Goal: Find specific page/section: Find specific page/section

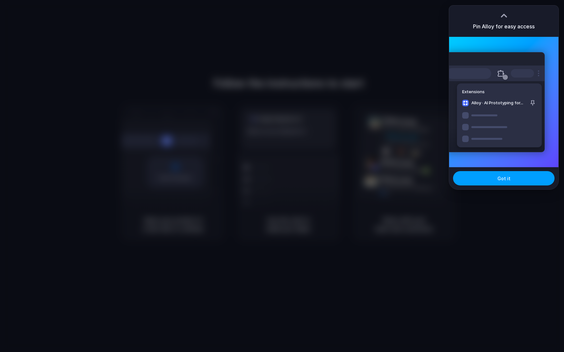
click at [496, 183] on button "Got it" at bounding box center [503, 178] width 101 height 14
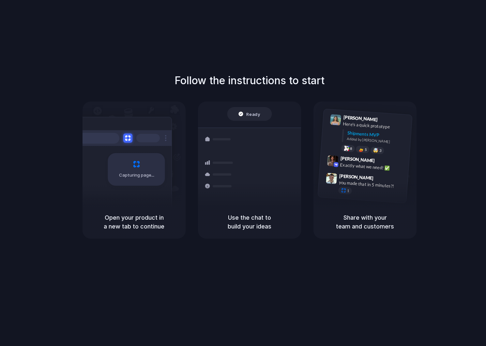
click at [154, 207] on div "Open your product in a new tab to continue" at bounding box center [134, 221] width 103 height 33
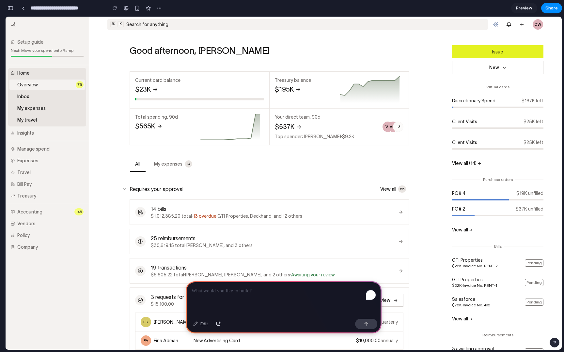
click at [287, 88] on link at bounding box center [339, 90] width 139 height 37
click at [283, 67] on div "Edit Current card balance $23K → Treasury balance $195K → Total spending, 90d $…" at bounding box center [269, 101] width 279 height 90
click at [271, 299] on div "To enrich screen reader interactions, please activate Accessibility in Grammarl…" at bounding box center [284, 299] width 196 height 35
click at [49, 100] on link "Inbox" at bounding box center [46, 96] width 75 height 10
